Goal: Transaction & Acquisition: Purchase product/service

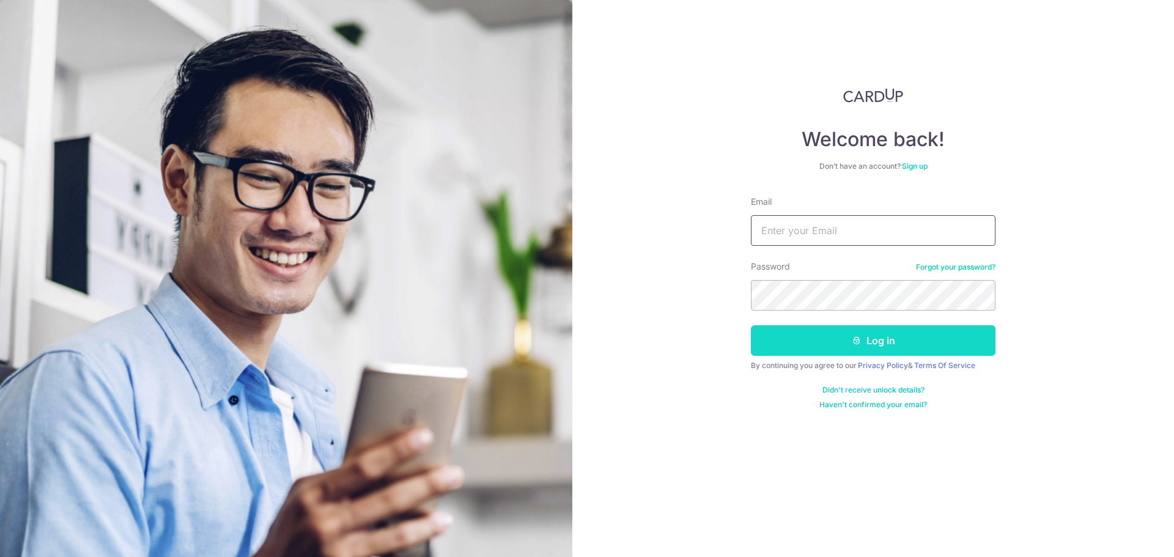
type input "kelynang88@gmail.com"
click at [852, 336] on icon "submit" at bounding box center [857, 341] width 10 height 10
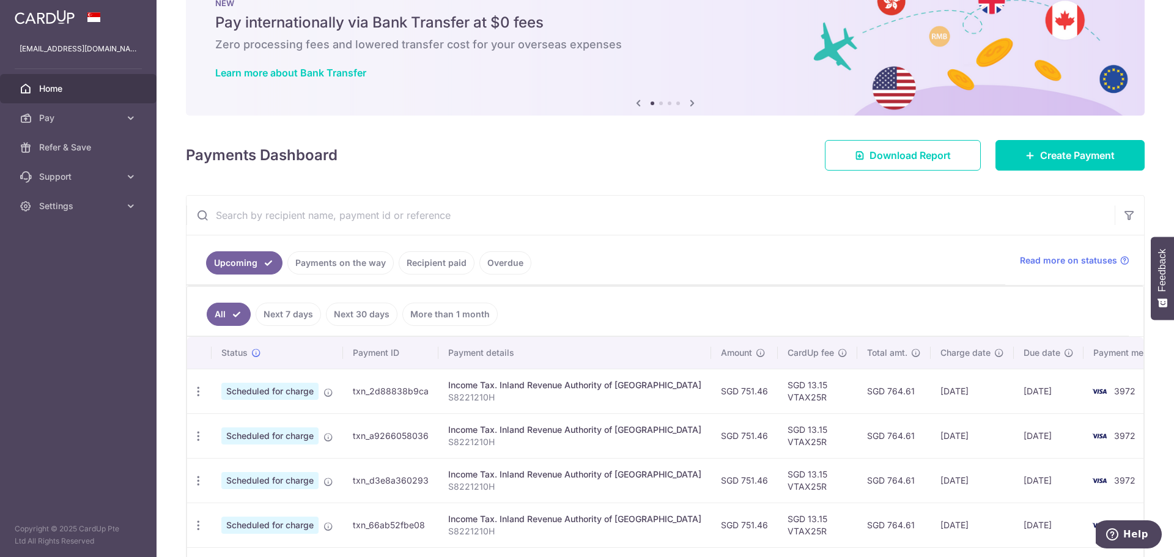
scroll to position [61, 0]
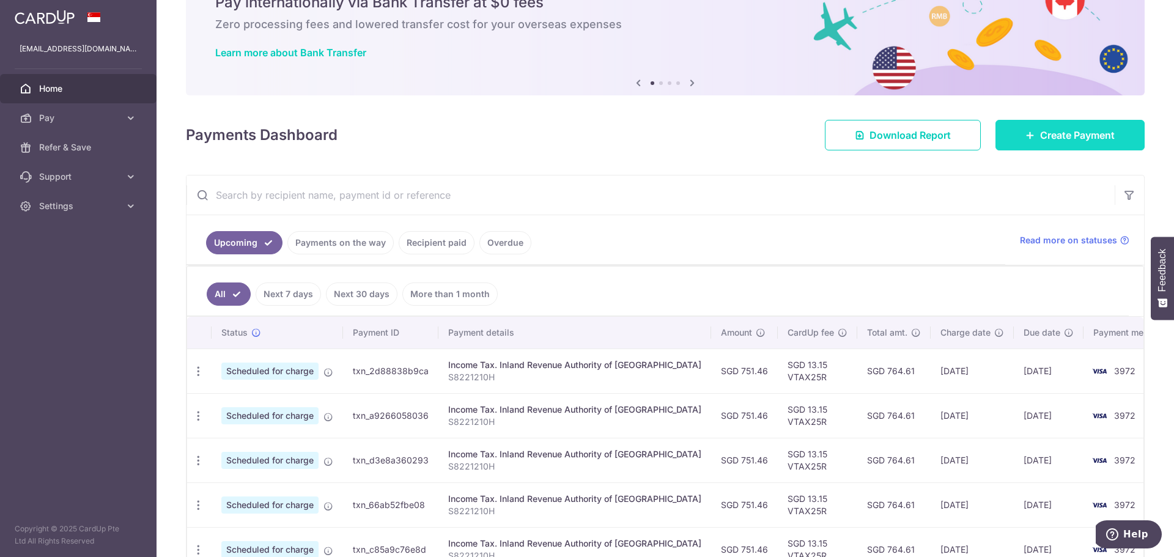
click at [1087, 134] on span "Create Payment" at bounding box center [1077, 135] width 75 height 15
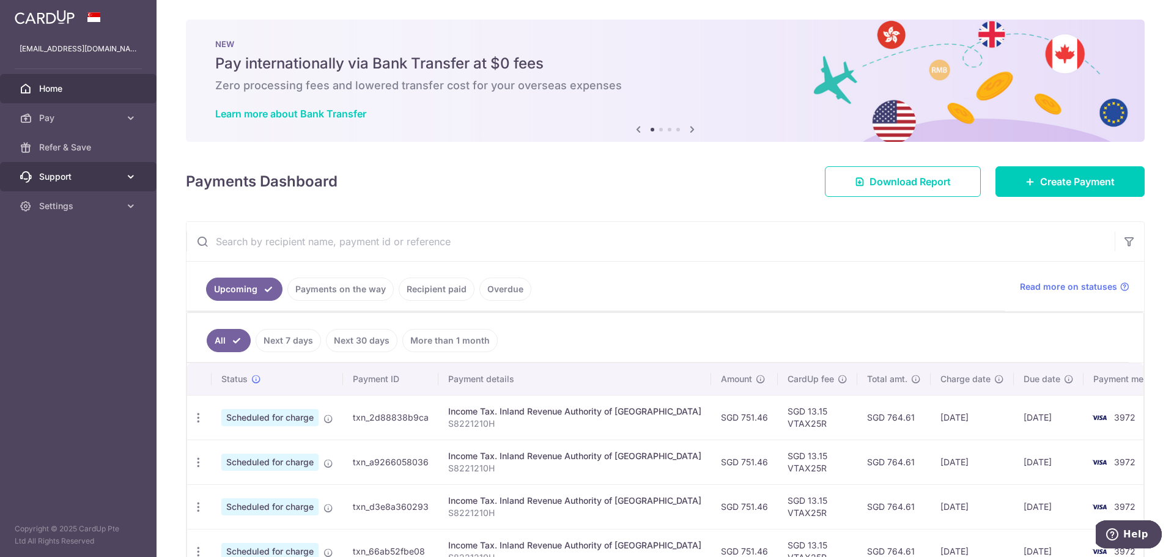
click at [96, 181] on span "Support" at bounding box center [79, 177] width 81 height 12
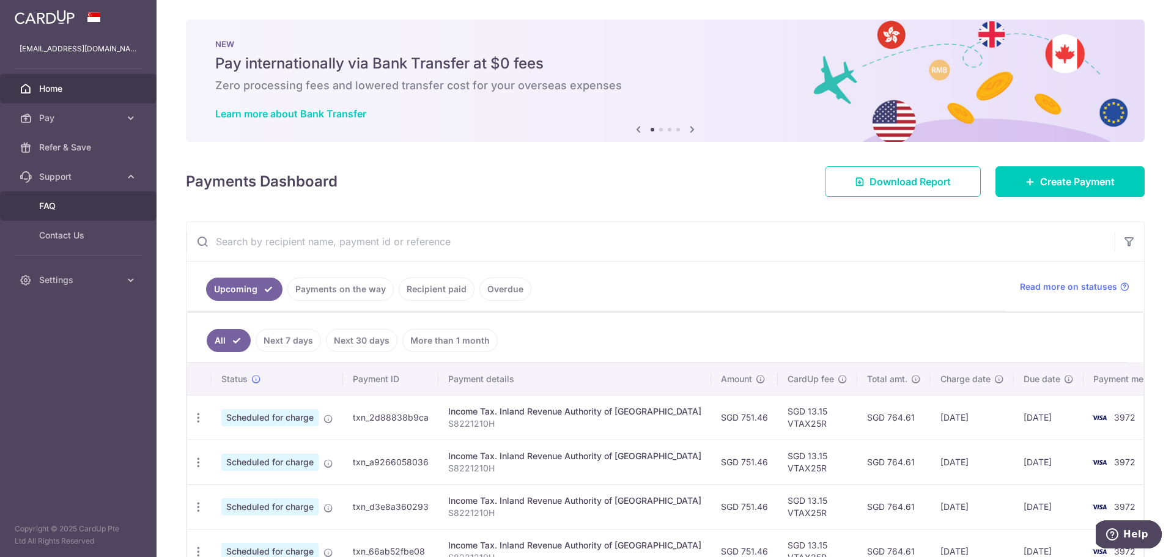
click at [76, 208] on span "FAQ" at bounding box center [79, 206] width 81 height 12
click at [1057, 180] on span "Create Payment" at bounding box center [1077, 181] width 75 height 15
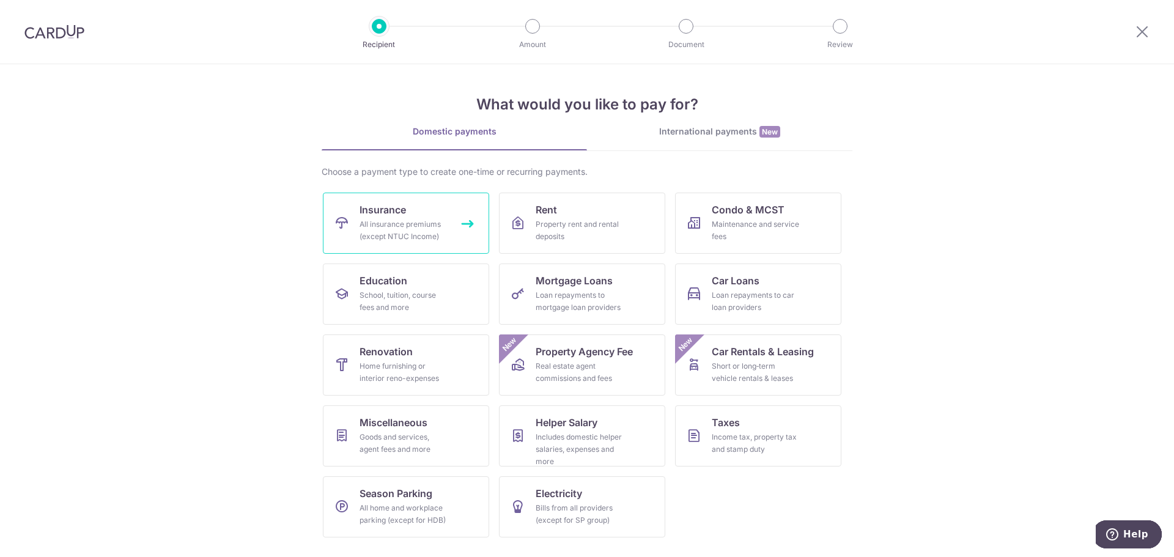
click at [369, 208] on span "Insurance" at bounding box center [382, 209] width 46 height 15
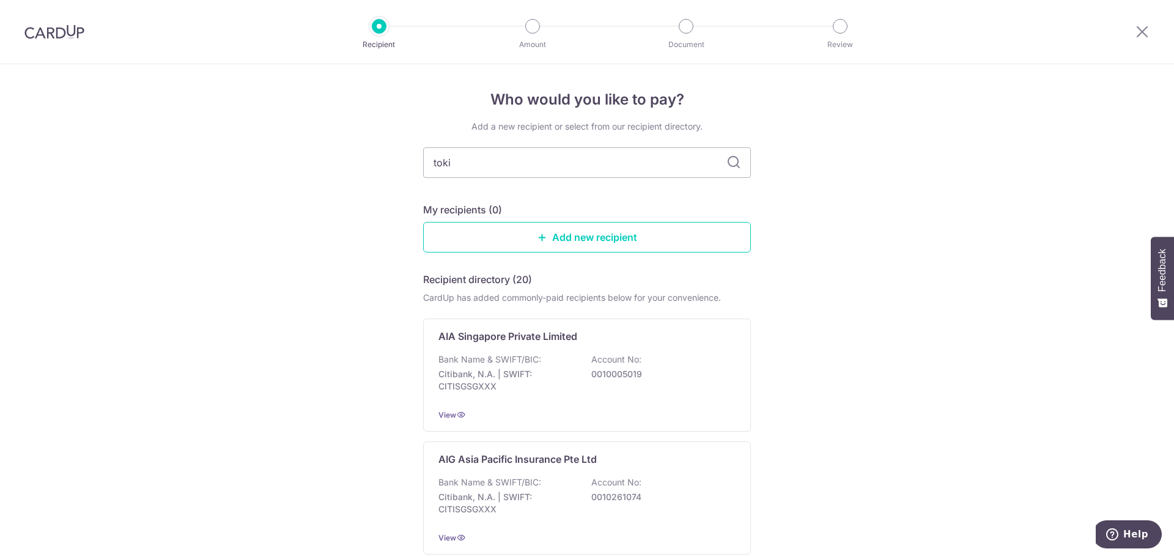
type input "tokio"
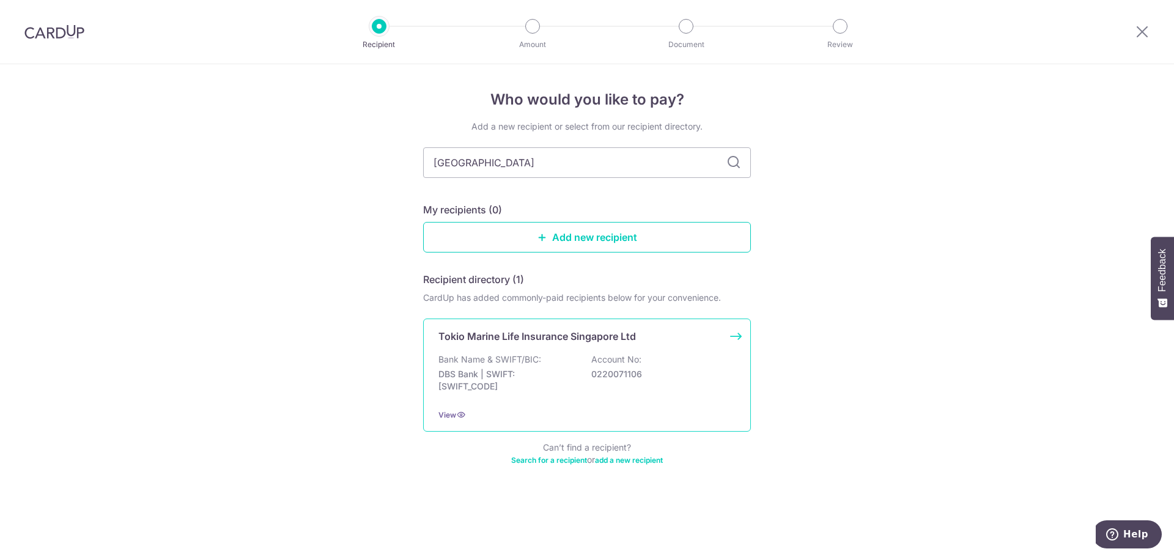
click at [503, 349] on div "Tokio Marine Life Insurance Singapore Ltd Bank Name & SWIFT/BIC: DBS Bank | SWI…" at bounding box center [587, 374] width 328 height 113
